Goal: Task Accomplishment & Management: Complete application form

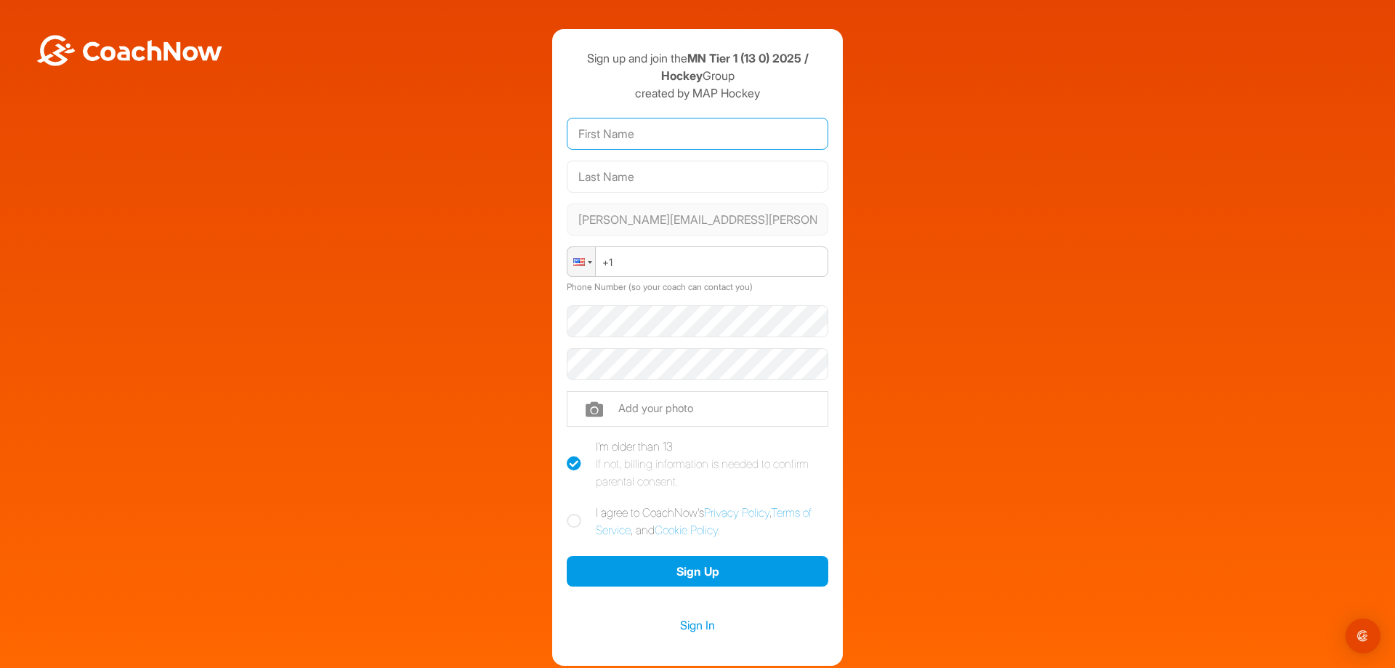
click at [593, 138] on input "text" at bounding box center [698, 134] width 262 height 32
type input "[PERSON_NAME]"
click at [576, 262] on div at bounding box center [579, 262] width 12 height 8
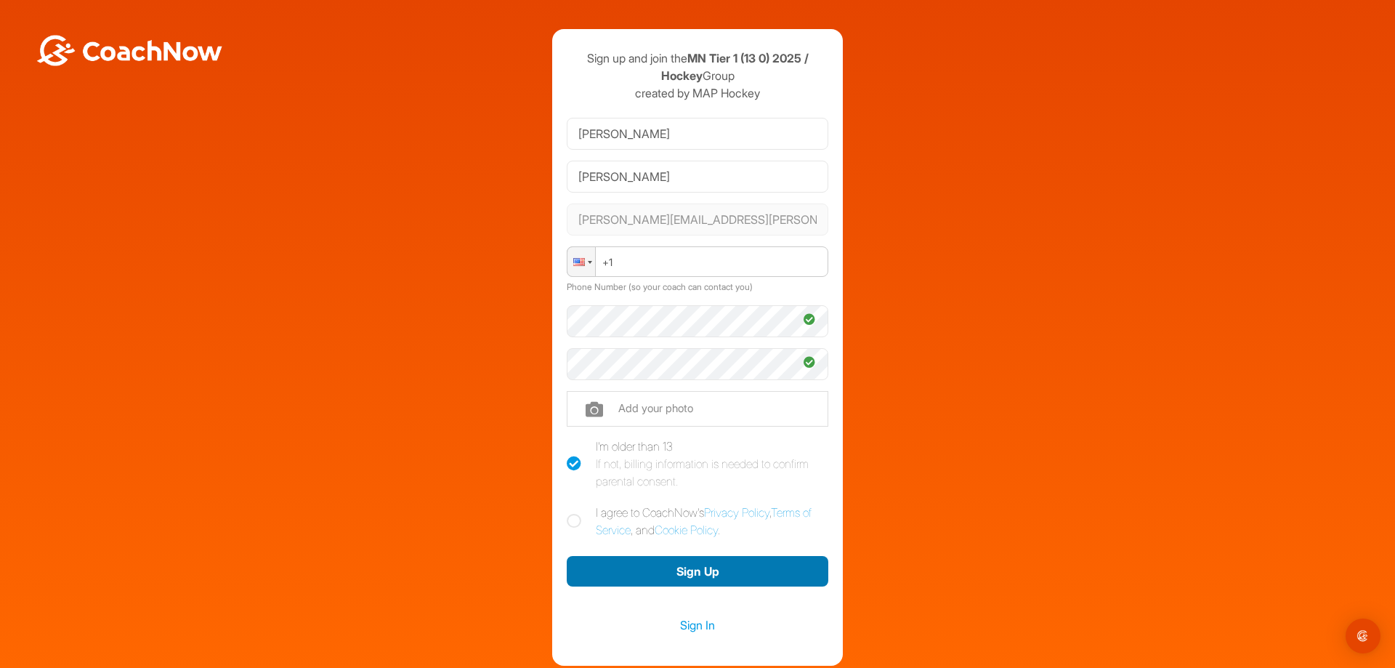
click at [676, 571] on button "Sign Up" at bounding box center [698, 571] width 262 height 31
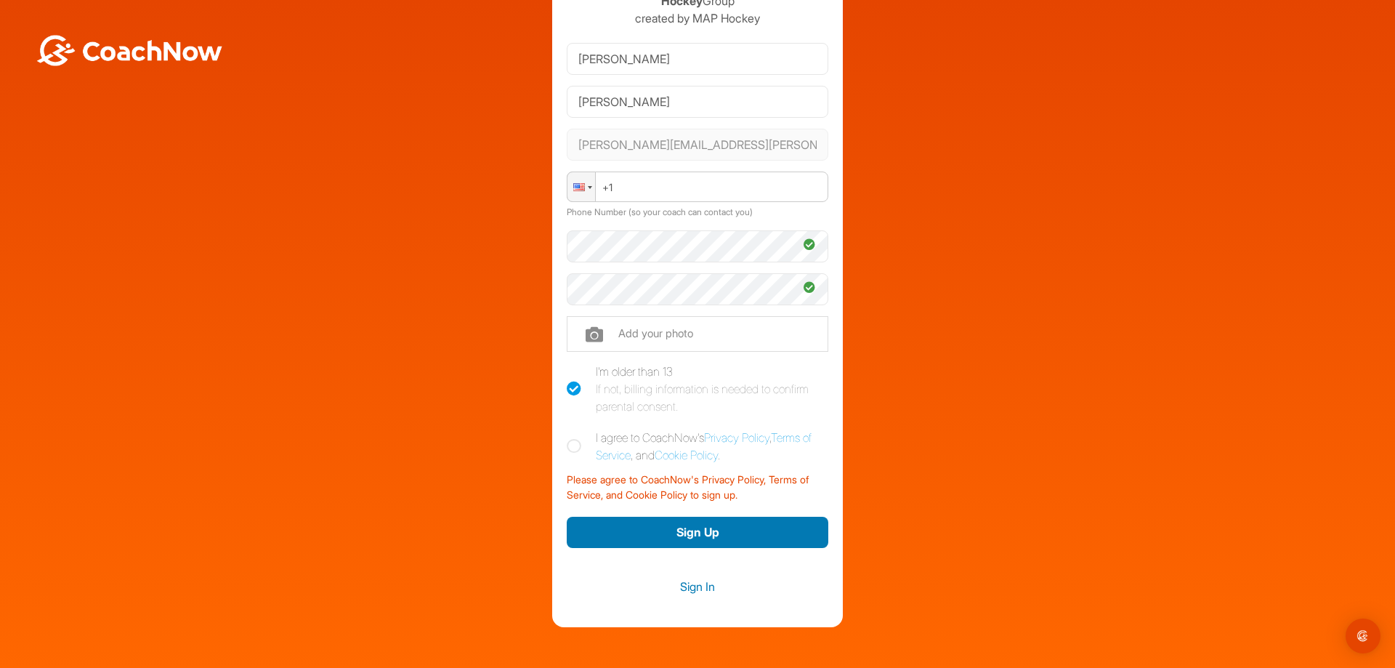
scroll to position [136, 0]
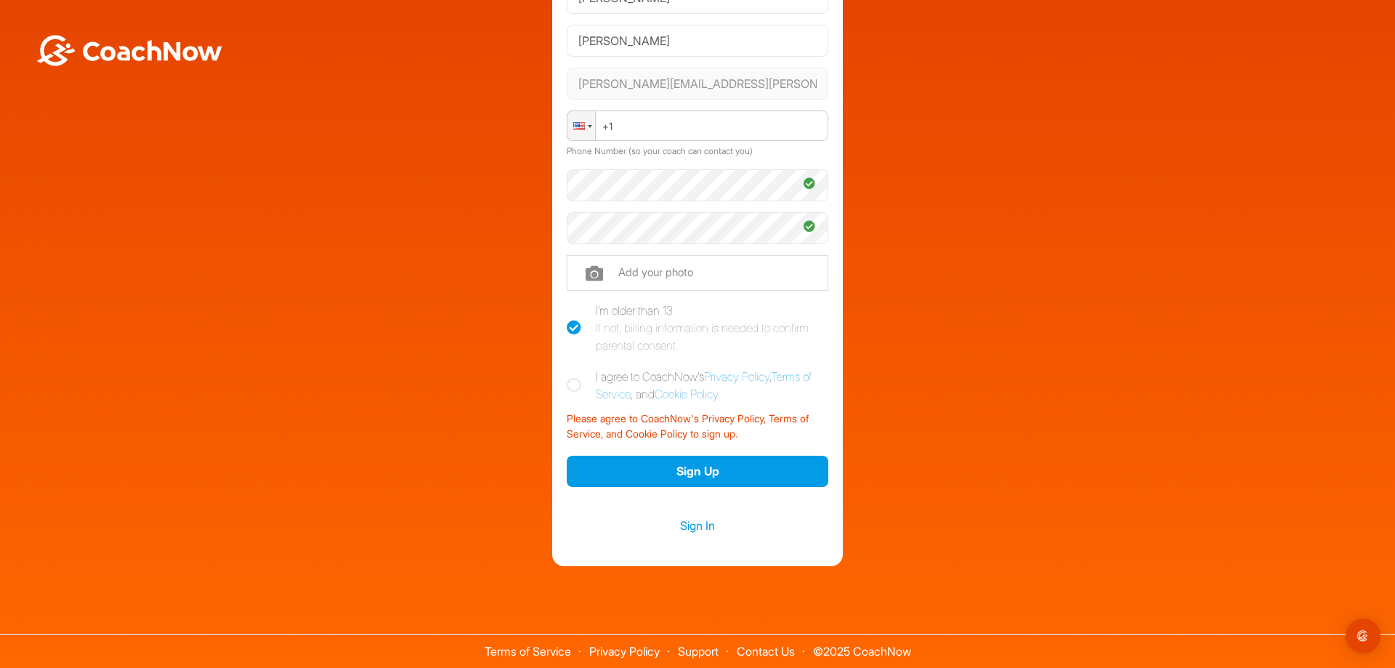
click at [571, 387] on icon at bounding box center [574, 385] width 15 height 15
click at [571, 377] on input "I agree to CoachNow's Privacy Policy , Terms of Service , and Cookie Policy ." at bounding box center [571, 372] width 9 height 9
checkbox input "true"
click at [708, 475] on button "Sign Up" at bounding box center [698, 471] width 262 height 31
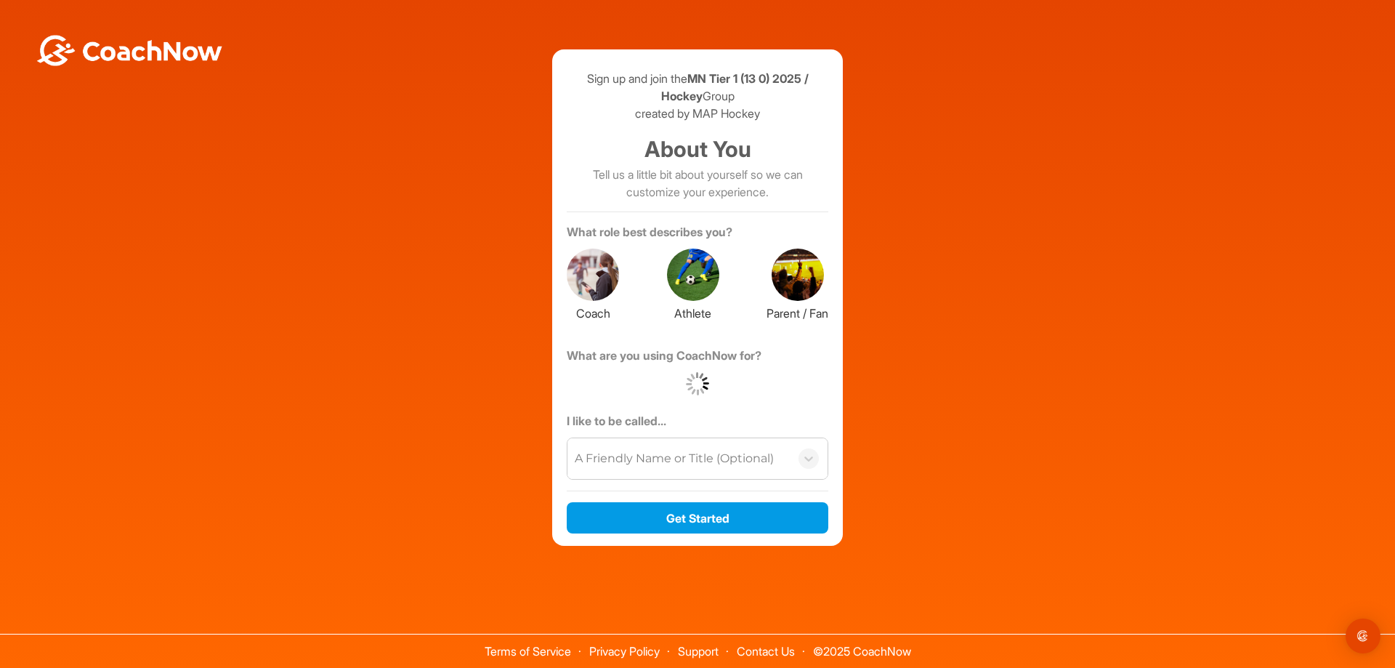
scroll to position [0, 0]
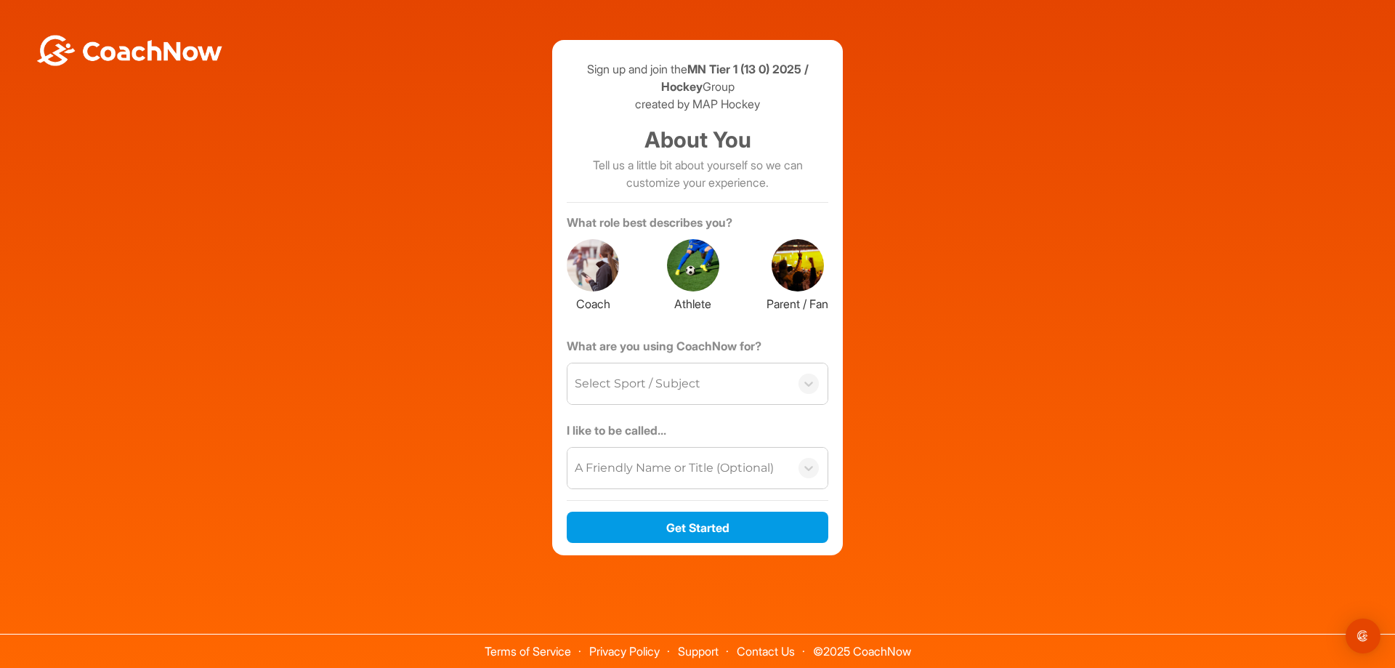
click at [796, 257] on div at bounding box center [798, 265] width 52 height 52
click at [605, 384] on div "Select Sport / Subject" at bounding box center [638, 383] width 126 height 17
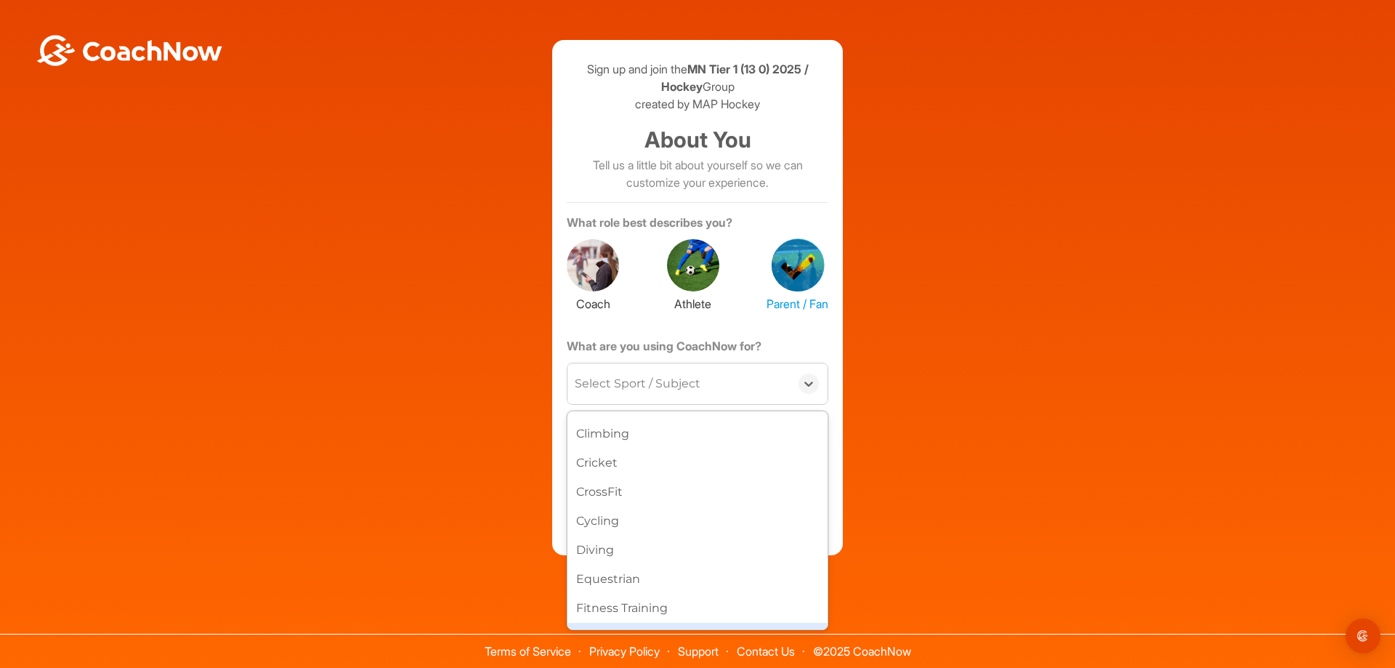
scroll to position [218, 0]
click at [615, 615] on div "Hockey" at bounding box center [698, 617] width 260 height 29
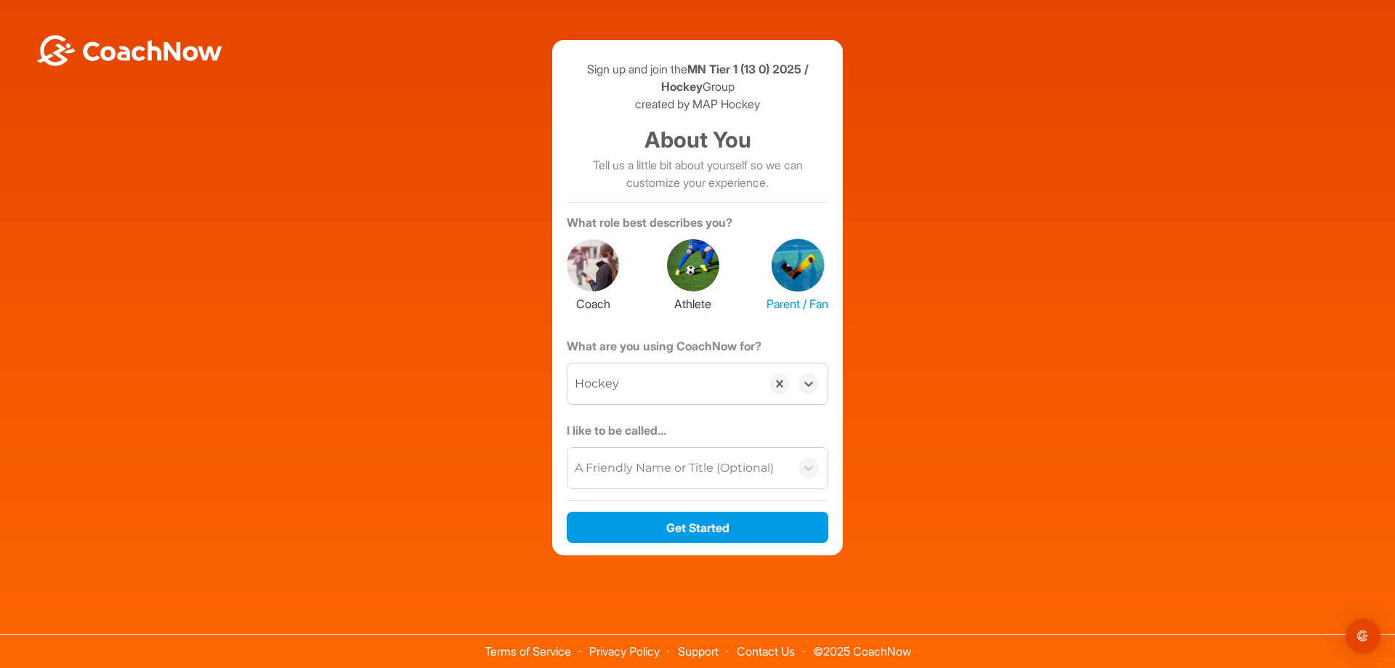
click at [636, 469] on div "A Friendly Name or Title (Optional)" at bounding box center [674, 467] width 199 height 17
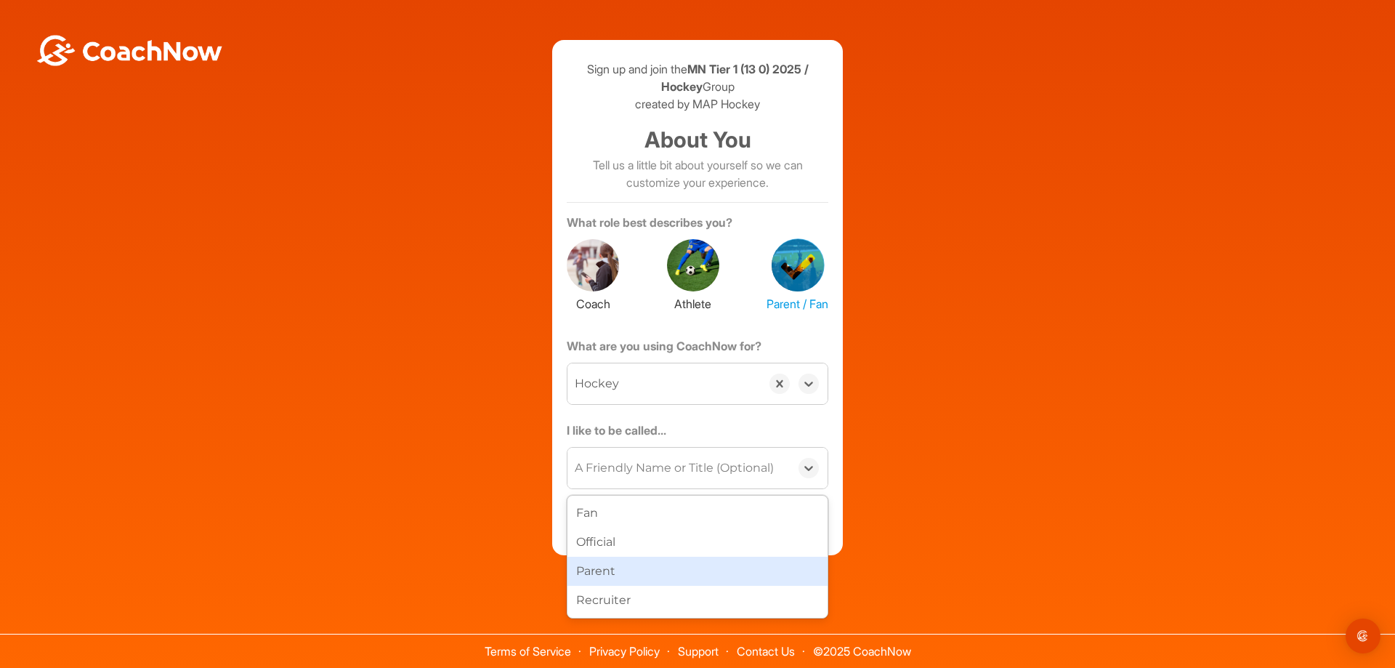
click at [602, 576] on div "Parent" at bounding box center [698, 571] width 260 height 29
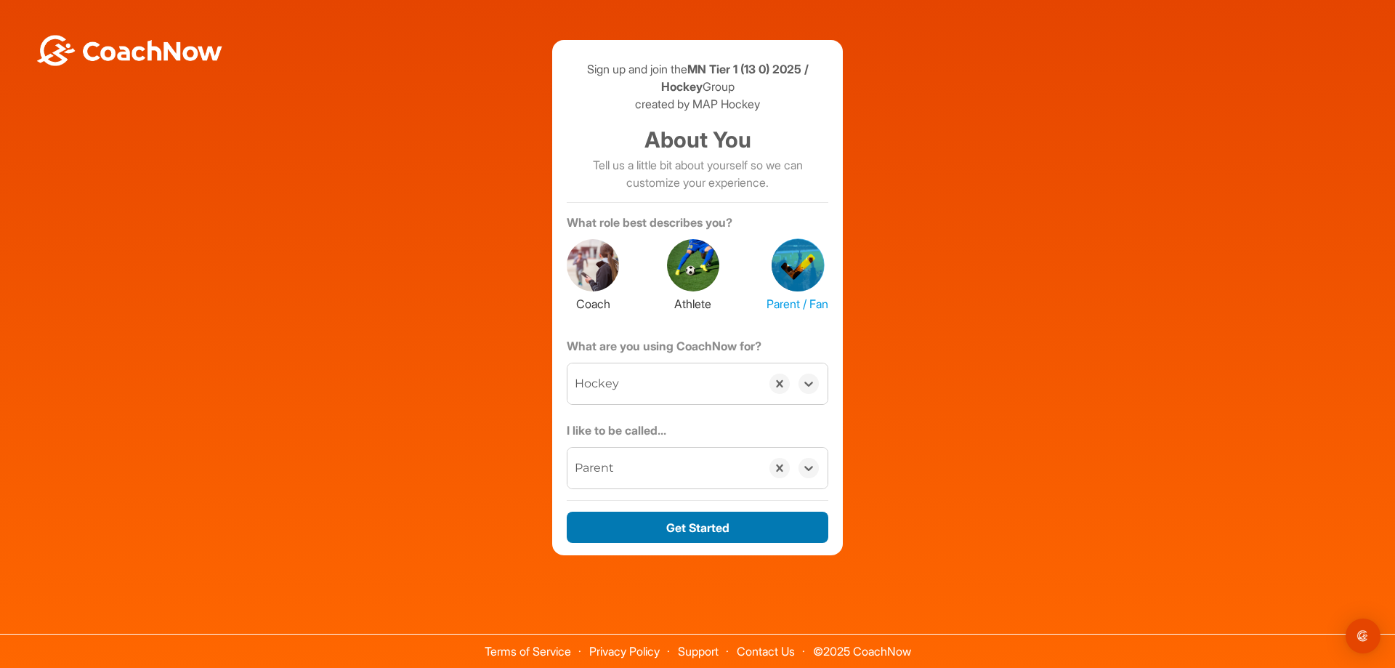
click at [707, 522] on button "Get Started" at bounding box center [698, 527] width 262 height 31
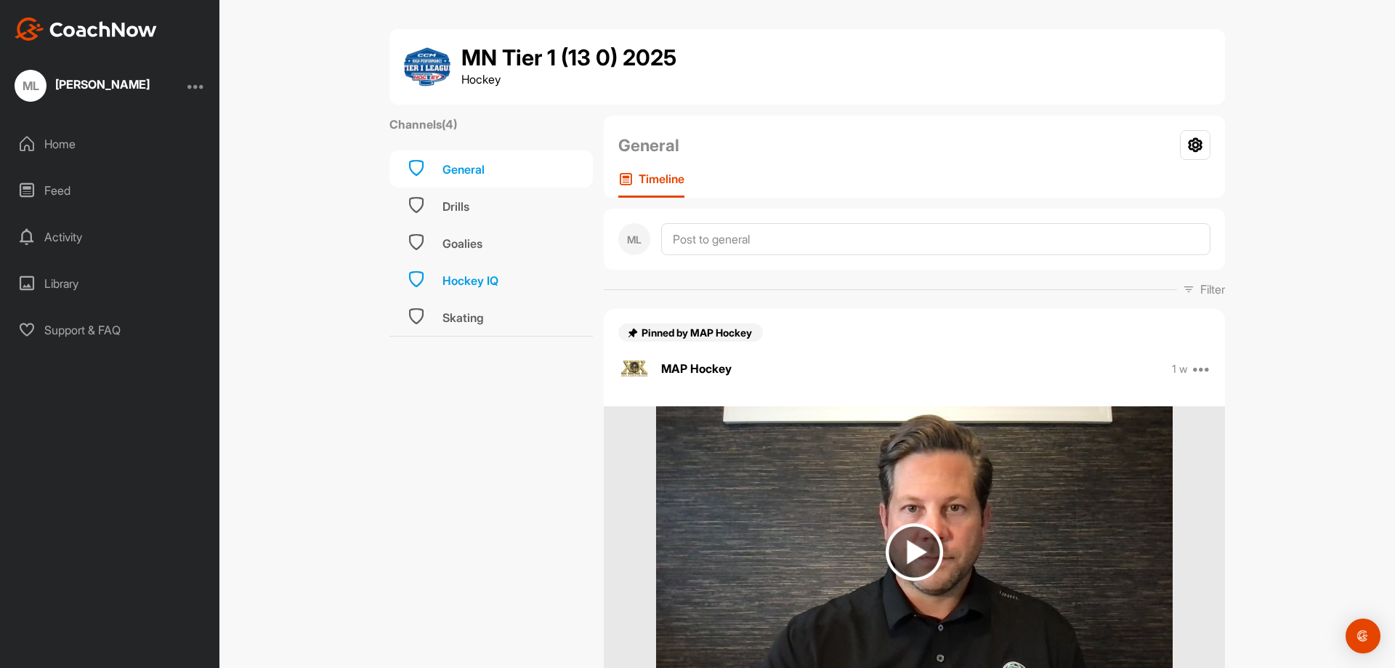
click at [453, 288] on div "Hockey IQ" at bounding box center [471, 280] width 56 height 17
